Goal: Information Seeking & Learning: Learn about a topic

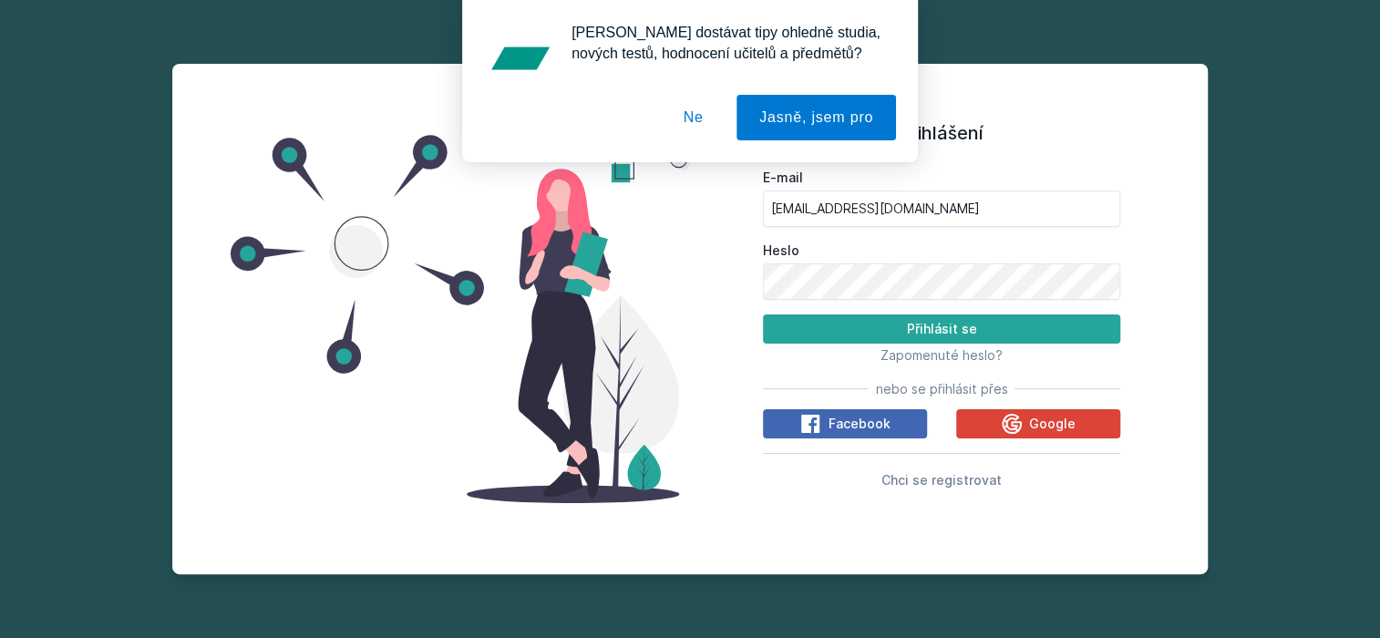
type input "[EMAIL_ADDRESS][DOMAIN_NAME]"
click at [919, 322] on button "Přihlásit se" at bounding box center [941, 328] width 357 height 29
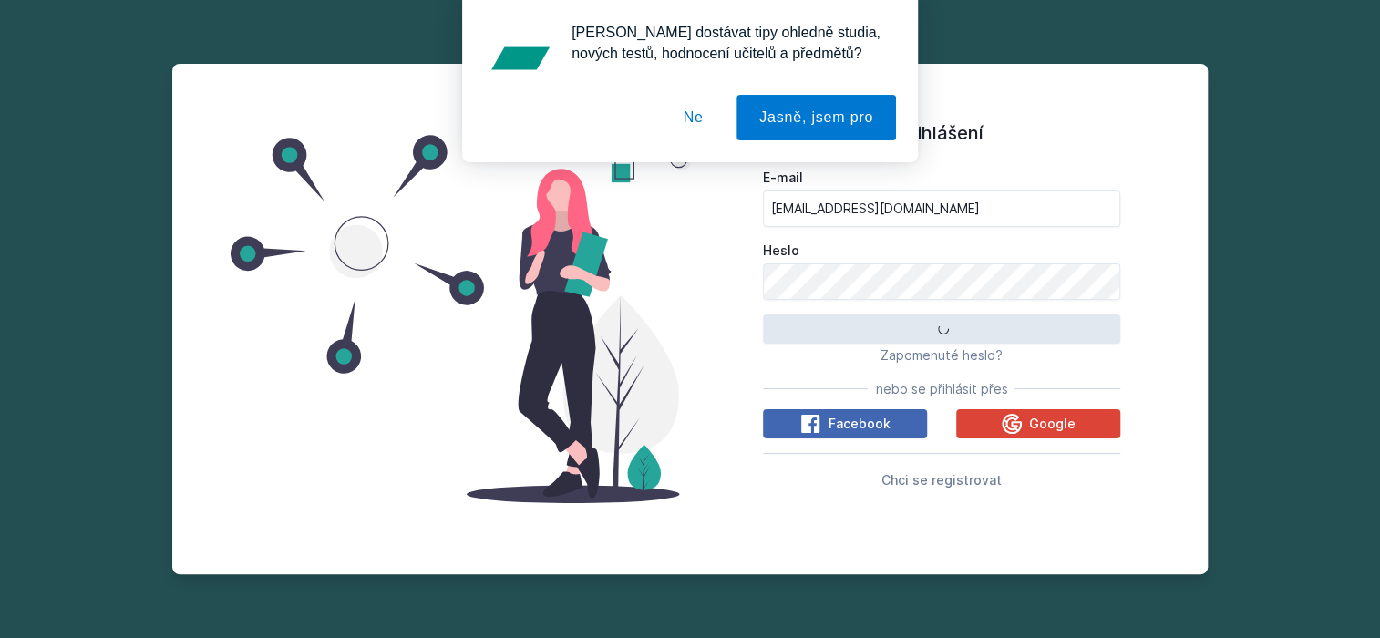
click at [686, 118] on button "Ne" at bounding box center [694, 118] width 66 height 46
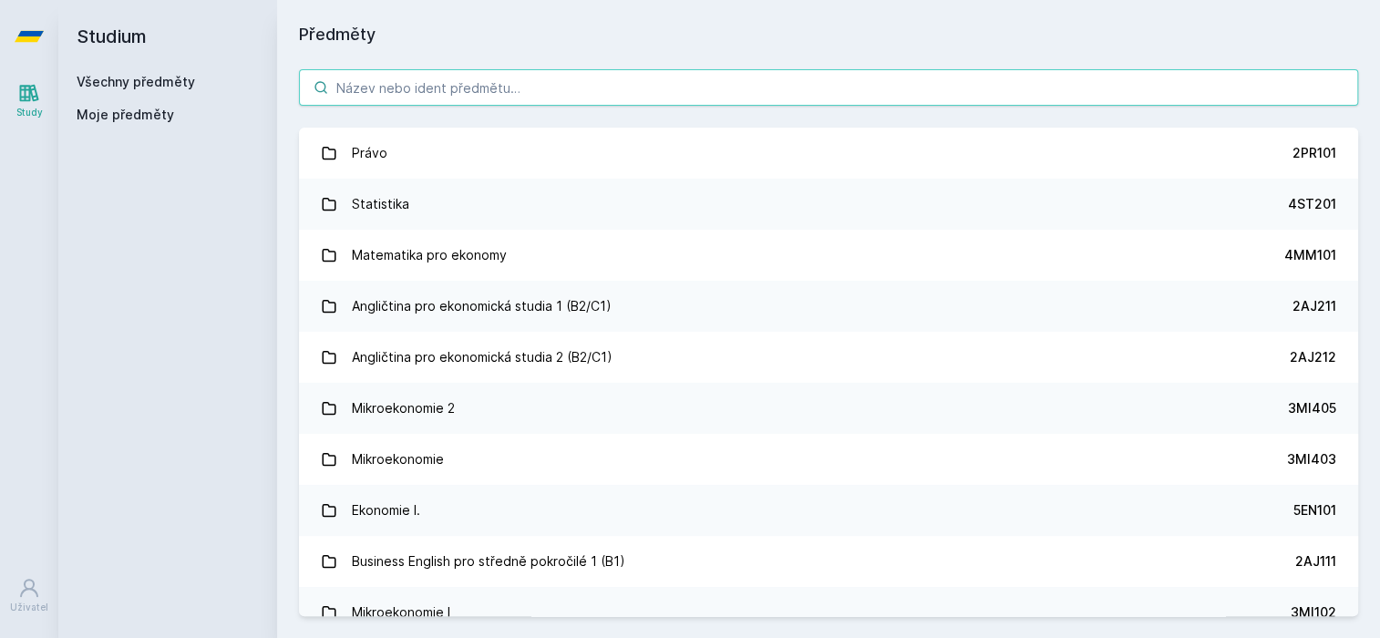
click at [441, 101] on input "search" at bounding box center [828, 87] width 1059 height 36
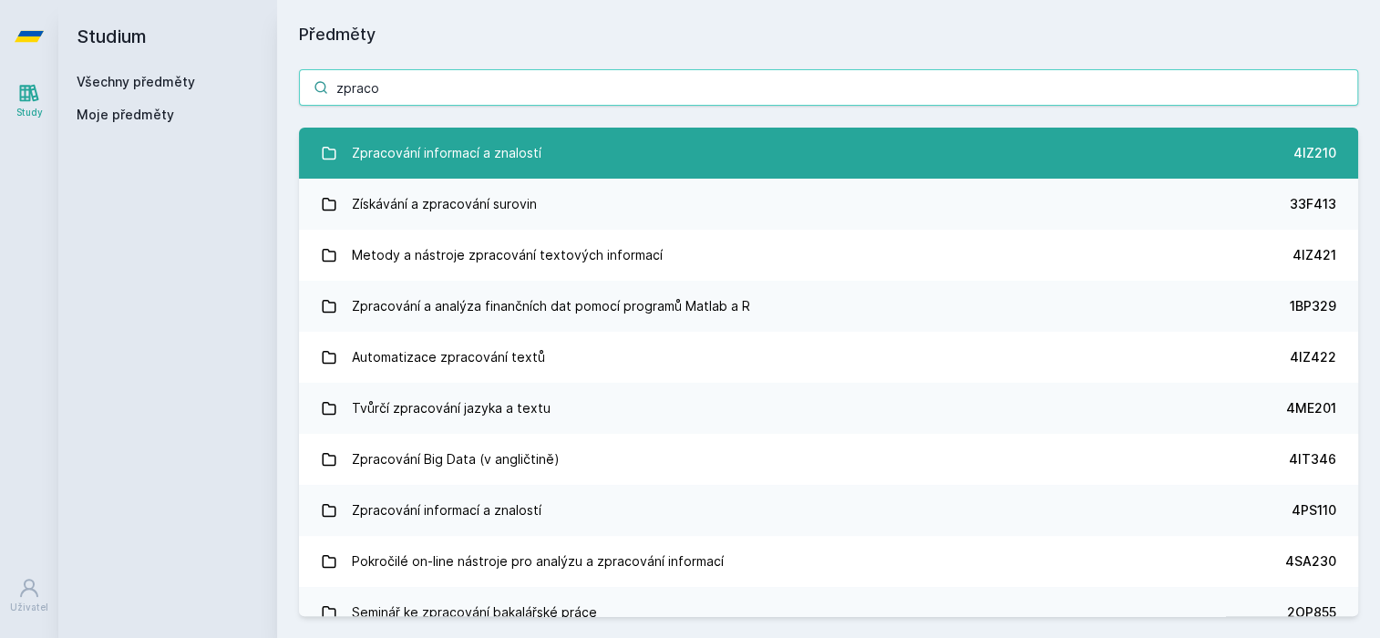
type input "zpraco"
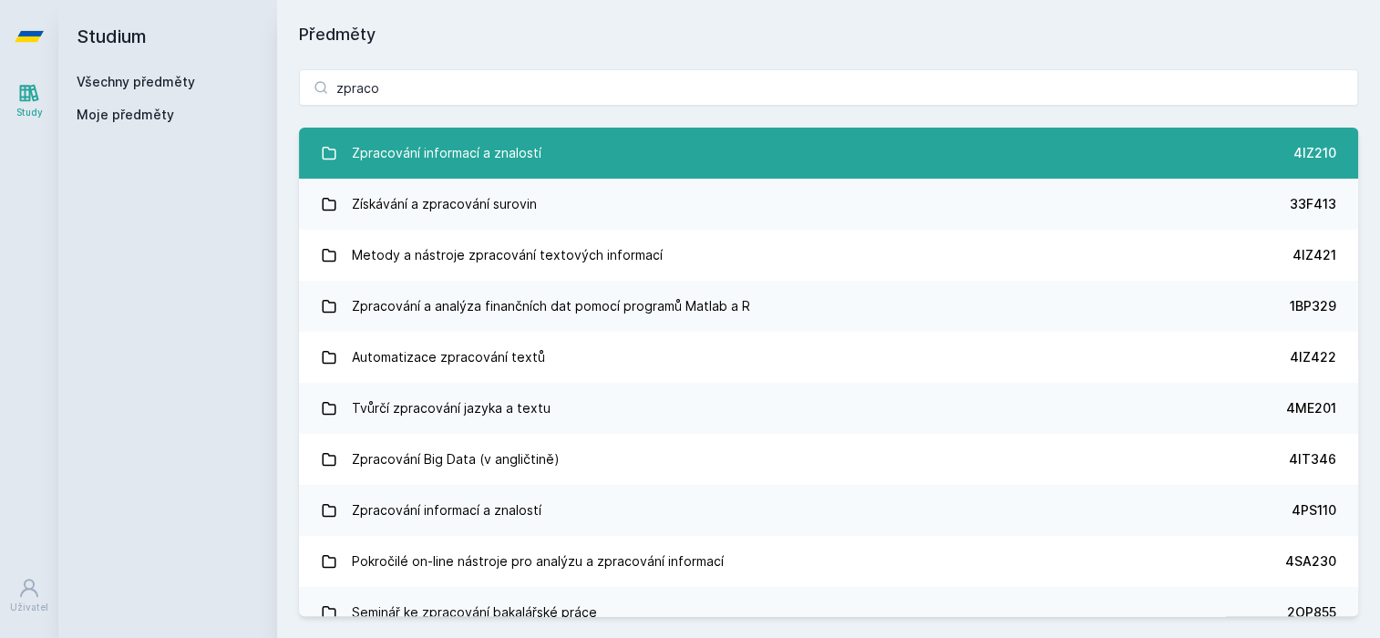
click at [559, 149] on link "Zpracování informací a znalostí 4IZ210" at bounding box center [828, 153] width 1059 height 51
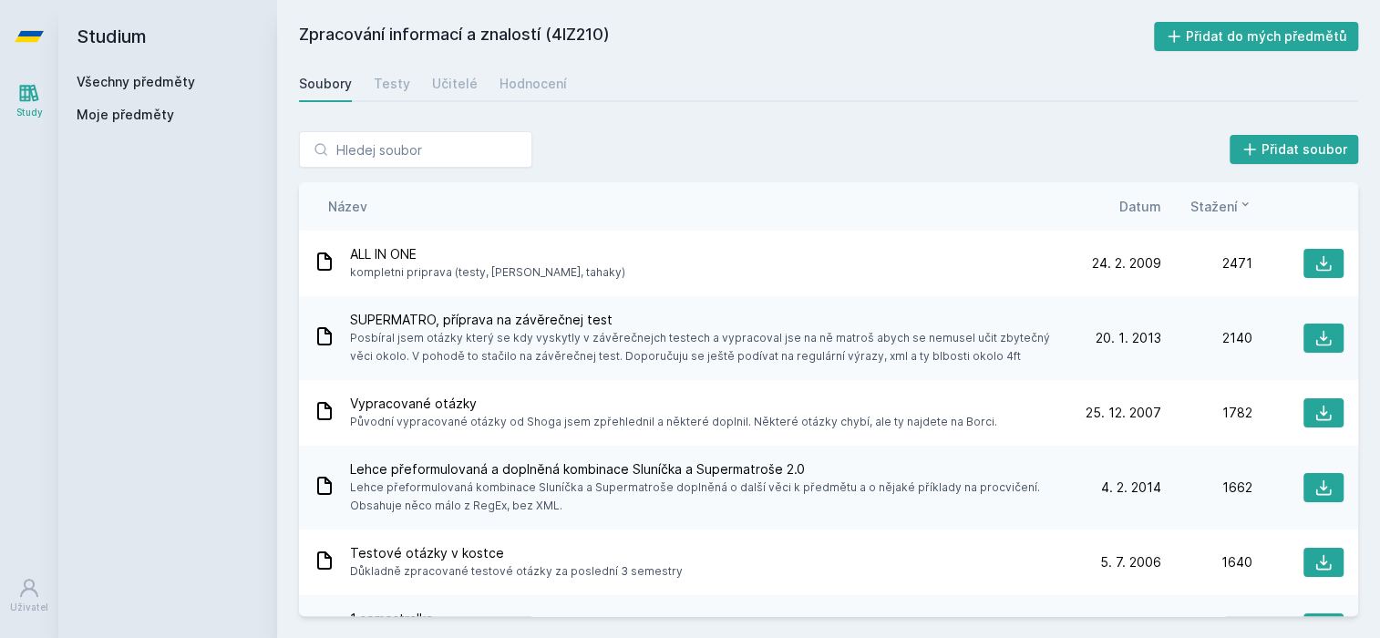
click at [1135, 205] on span "Datum" at bounding box center [1140, 206] width 42 height 19
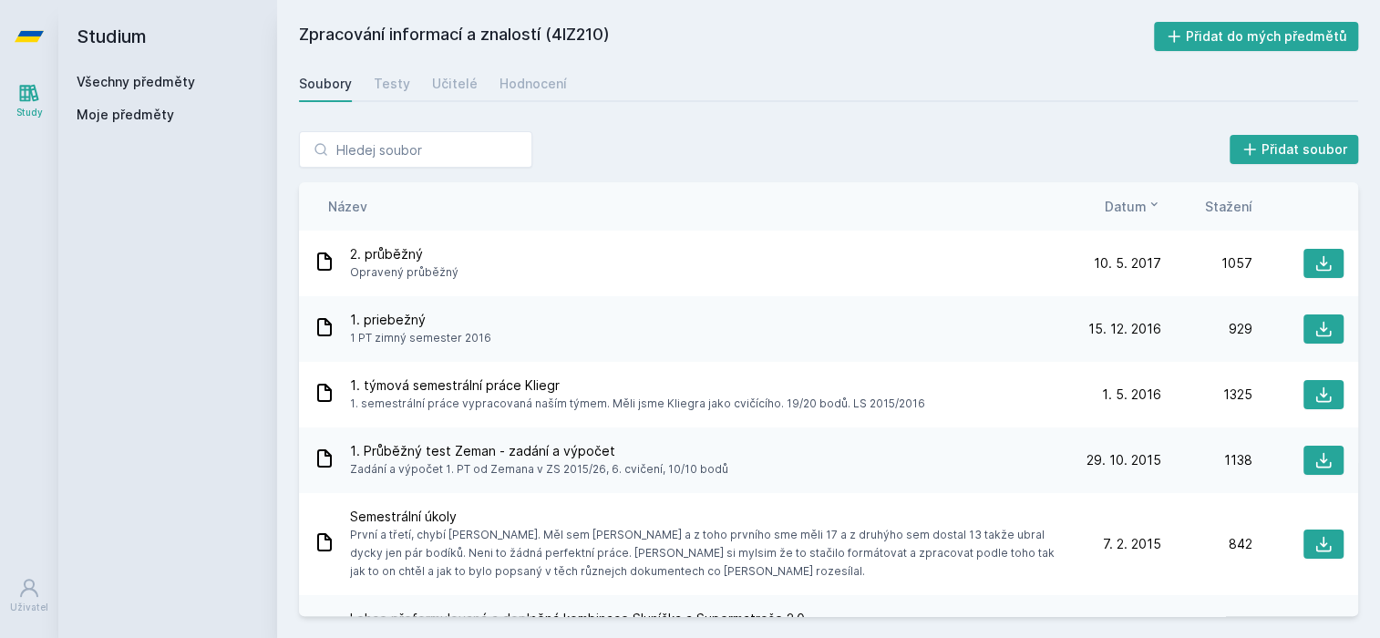
click at [1135, 205] on span "Datum" at bounding box center [1126, 206] width 42 height 19
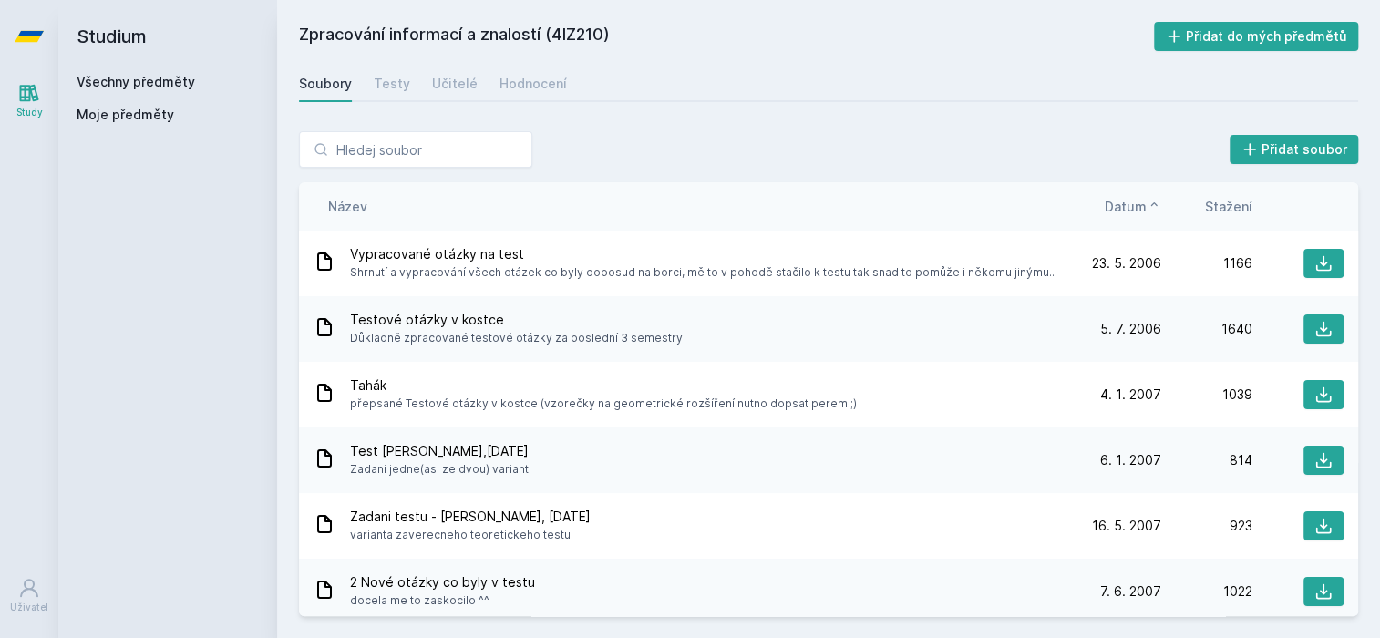
click at [1135, 205] on span "Datum" at bounding box center [1126, 206] width 42 height 19
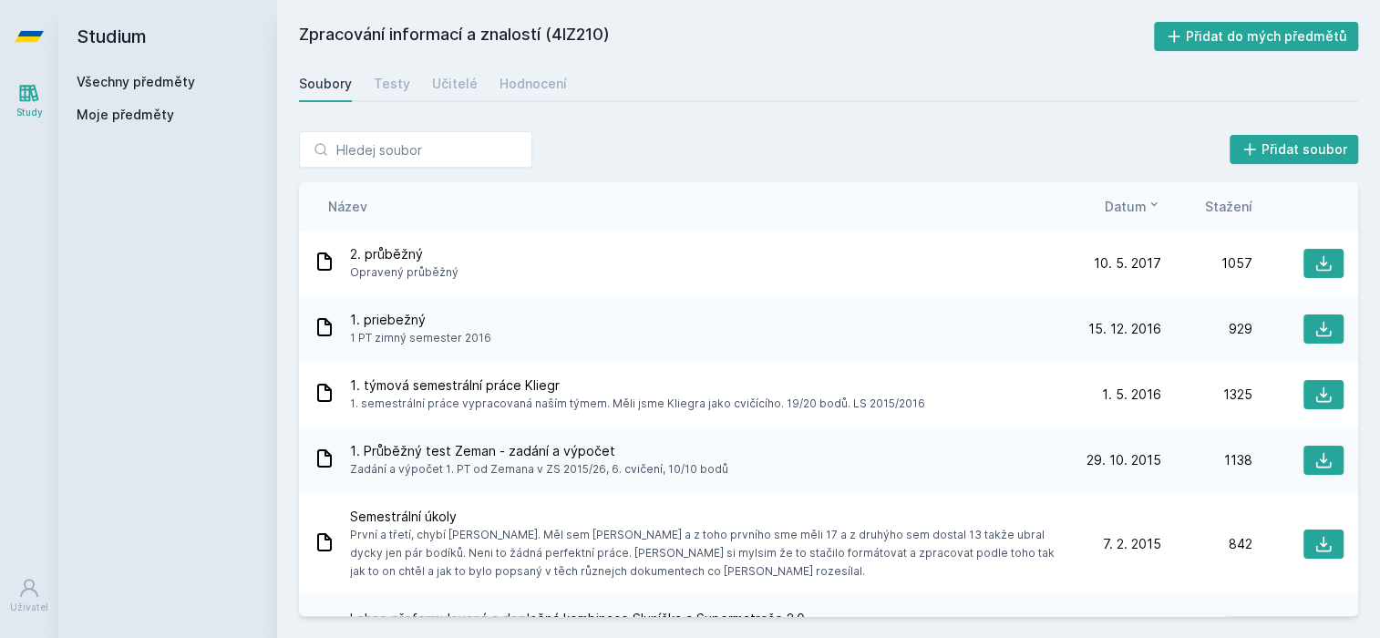
drag, startPoint x: 607, startPoint y: 29, endPoint x: 554, endPoint y: 30, distance: 52.9
click at [554, 30] on h2 "Zpracování informací a znalostí (4IZ210)" at bounding box center [726, 36] width 855 height 29
copy h2 "4IZ210"
click at [1139, 203] on span "Datum" at bounding box center [1126, 206] width 42 height 19
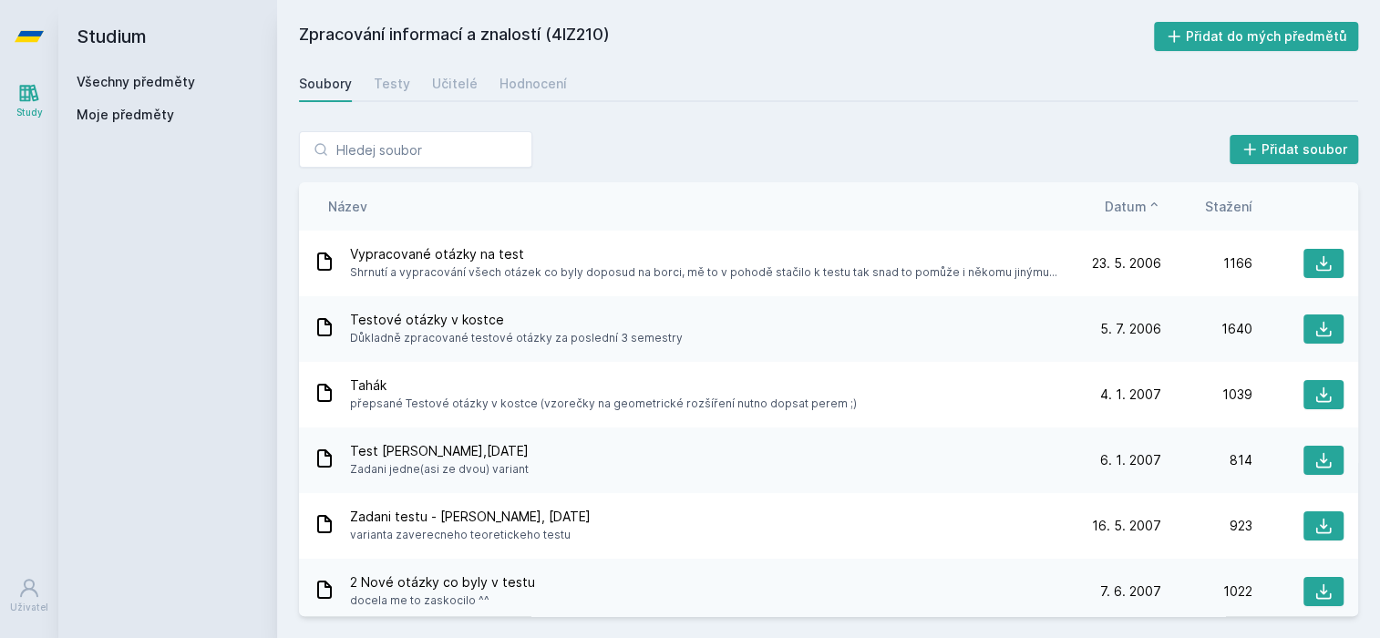
click at [1139, 203] on span "Datum" at bounding box center [1126, 206] width 42 height 19
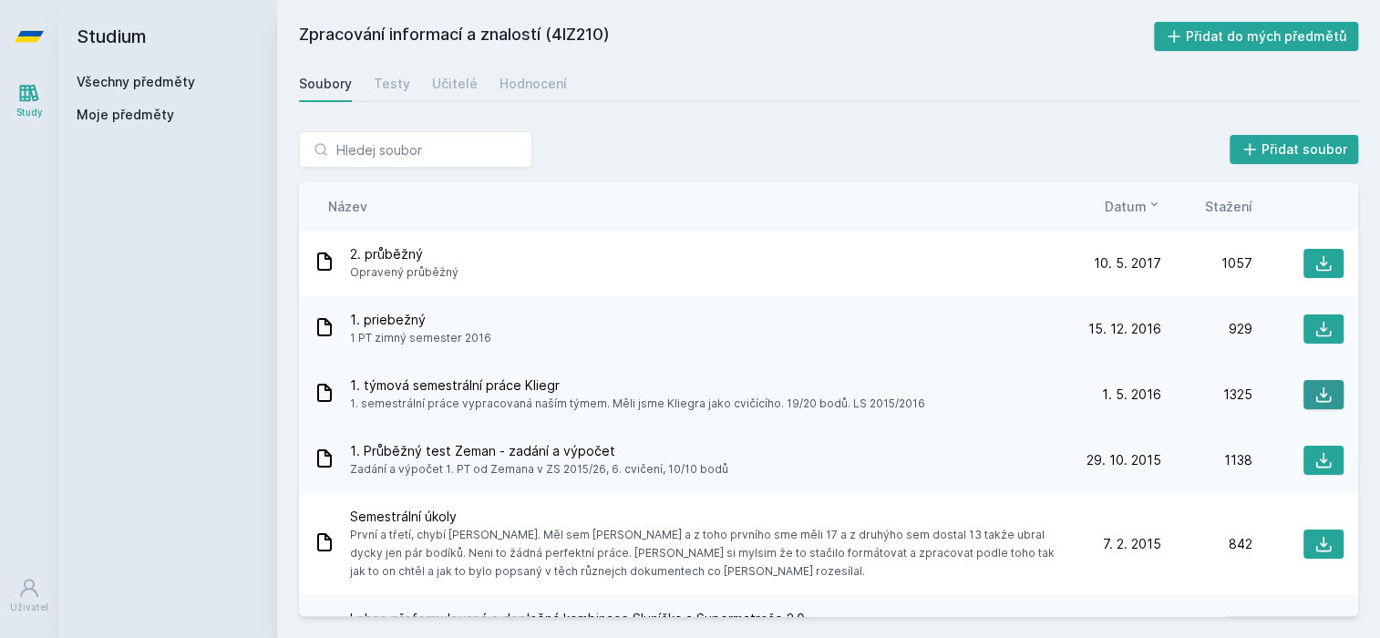
click at [1318, 394] on icon at bounding box center [1323, 395] width 18 height 18
click at [905, 36] on h2 "Zpracování informací a znalostí (4IZ210)" at bounding box center [726, 36] width 855 height 29
